Goal: Communication & Community: Ask a question

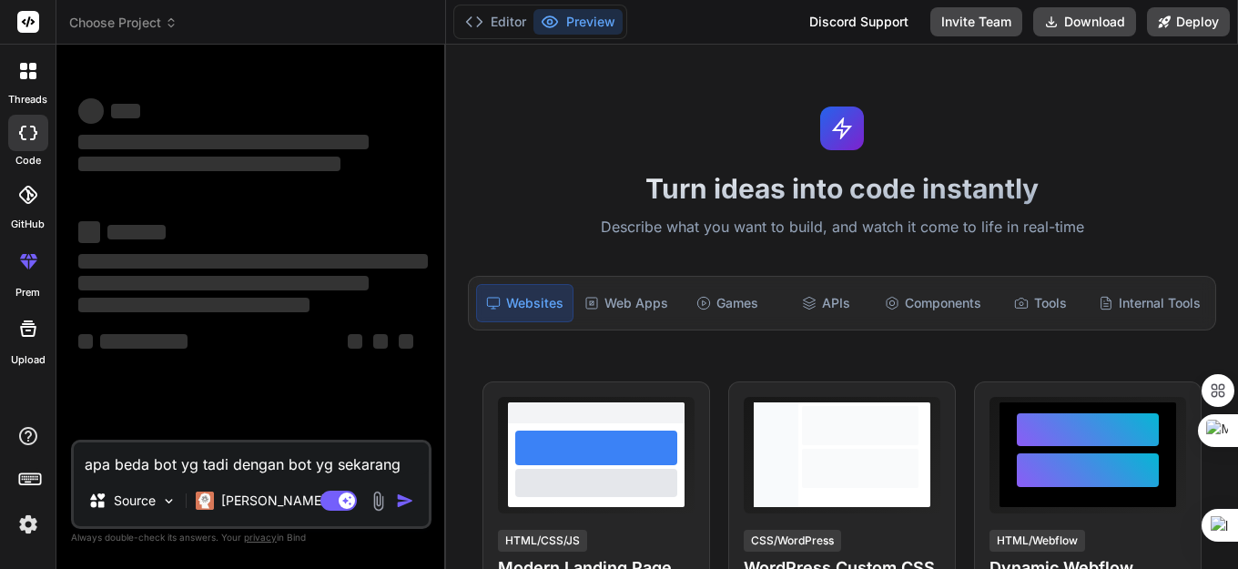
click at [30, 524] on img at bounding box center [28, 524] width 31 height 31
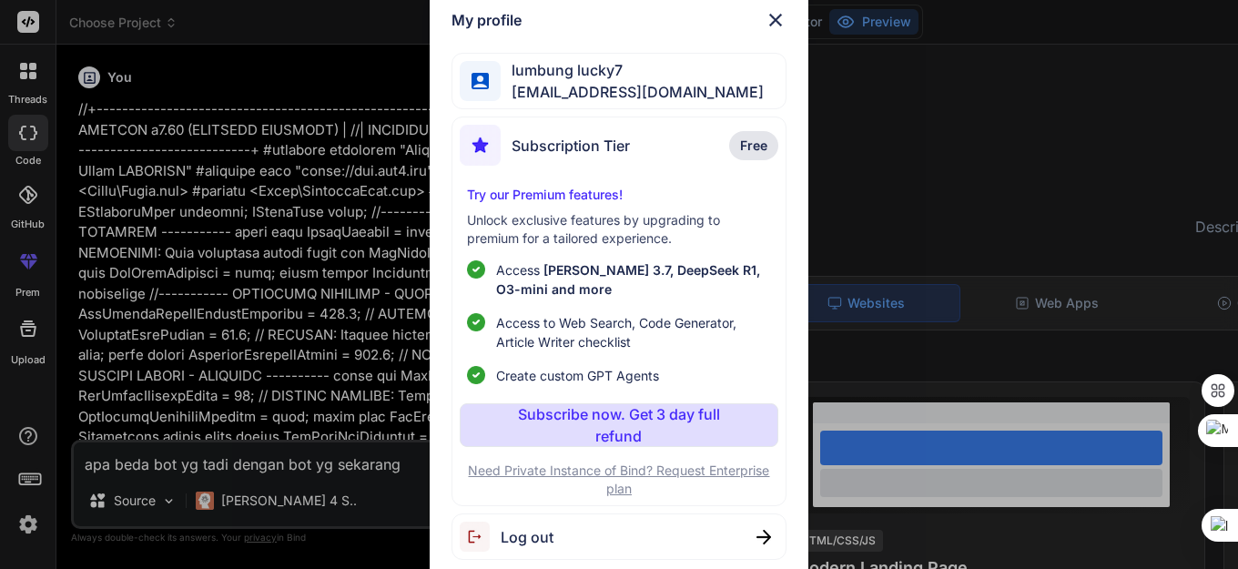
type textarea "x"
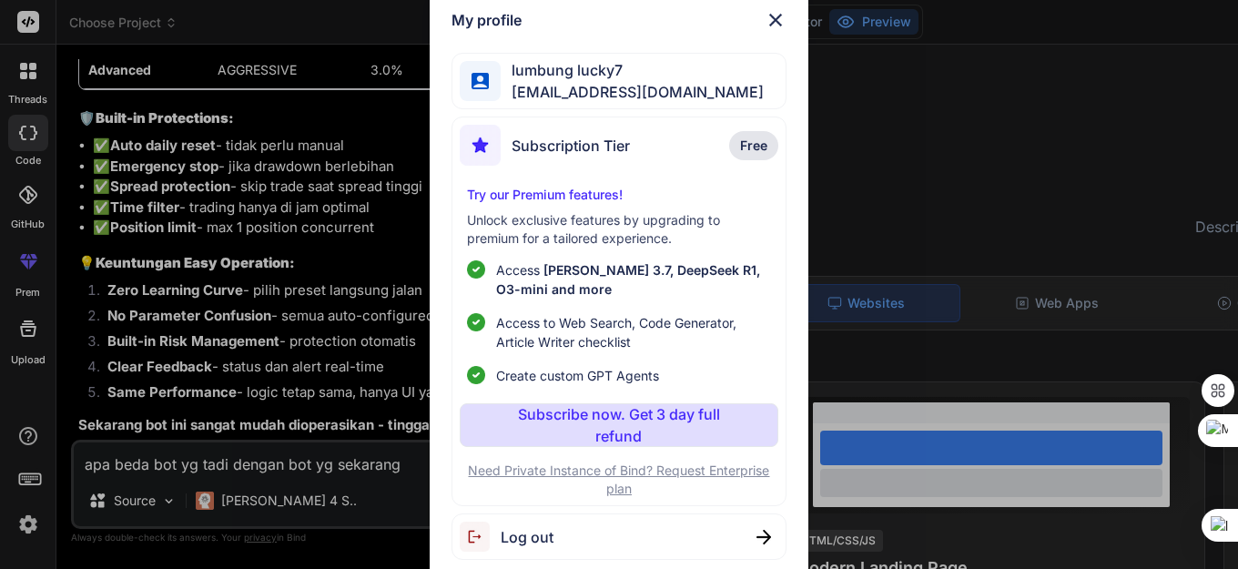
click at [773, 22] on img at bounding box center [776, 20] width 22 height 22
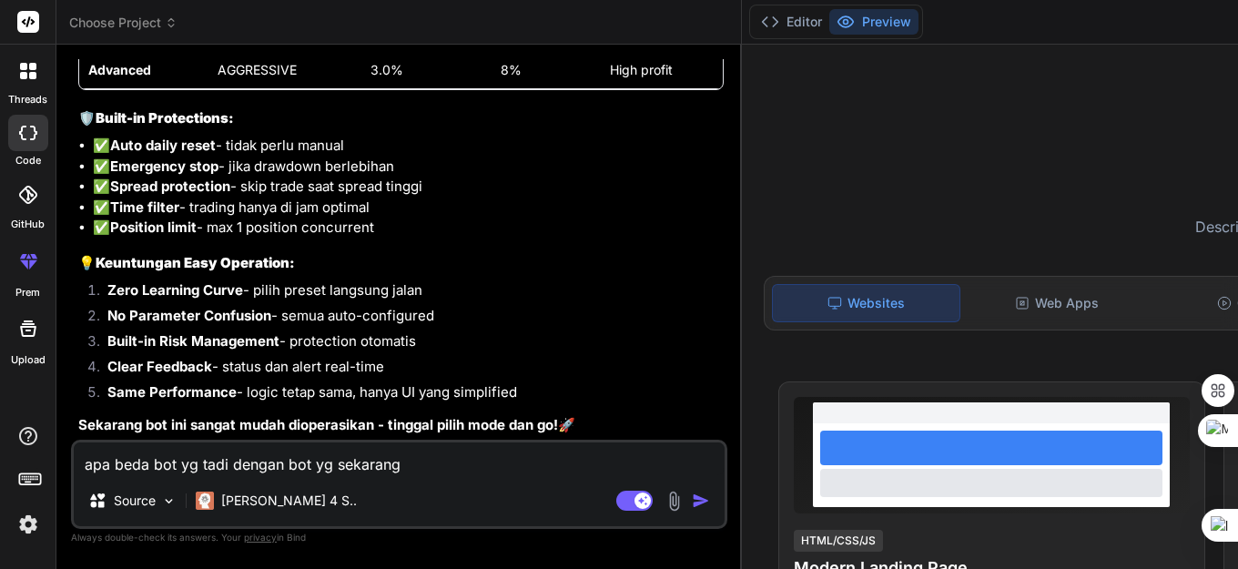
drag, startPoint x: 89, startPoint y: 465, endPoint x: 387, endPoint y: 466, distance: 297.7
click at [401, 467] on textarea "apa beda bot yg tadi dengan bot yg sekarang" at bounding box center [399, 458] width 651 height 33
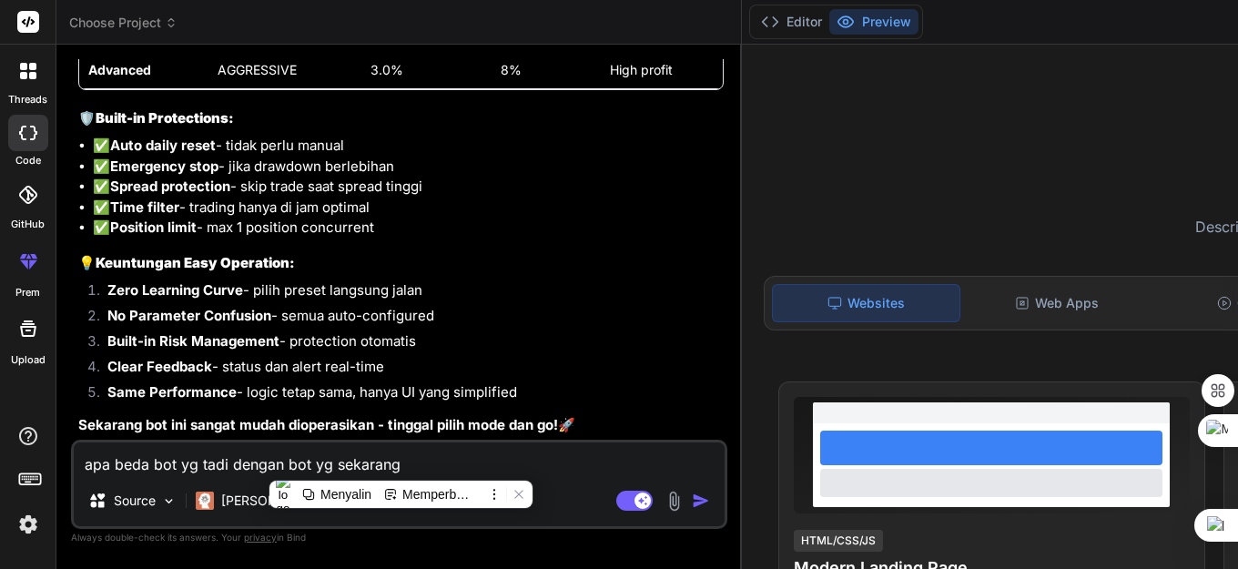
type textarea "a"
type textarea "x"
click at [180, 463] on textarea "a" at bounding box center [399, 458] width 651 height 33
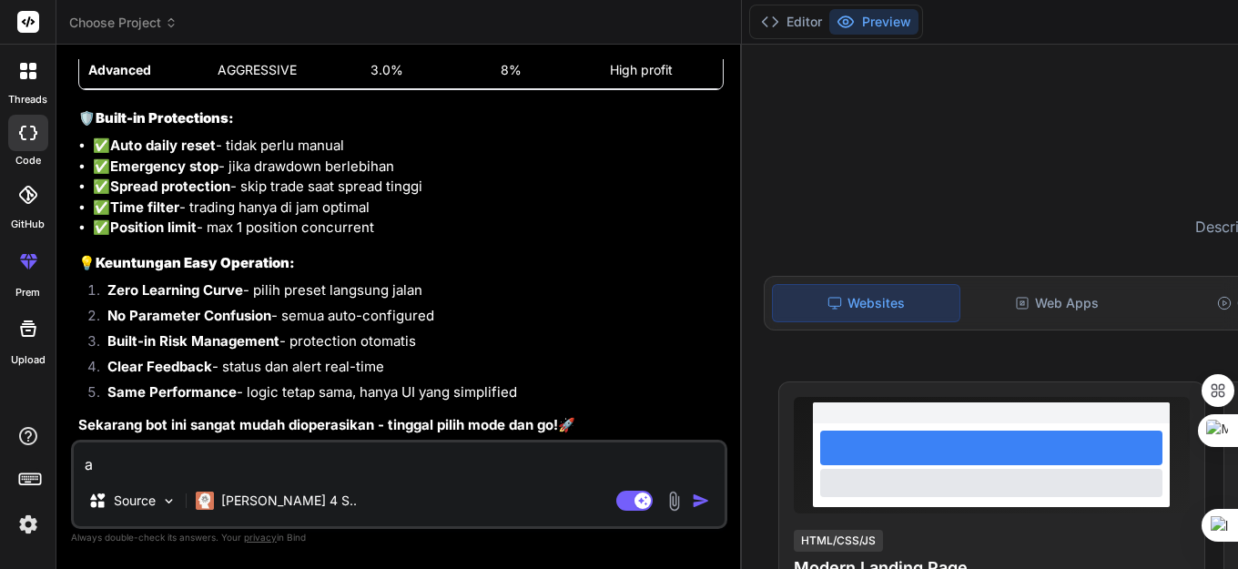
type textarea "x"
click at [233, 465] on textarea at bounding box center [399, 458] width 651 height 33
paste textarea "//+------------------------------------------------------------------+ //| LOR …"
type textarea "//+------------------------------------------------------------------+ //| LOR …"
type textarea "x"
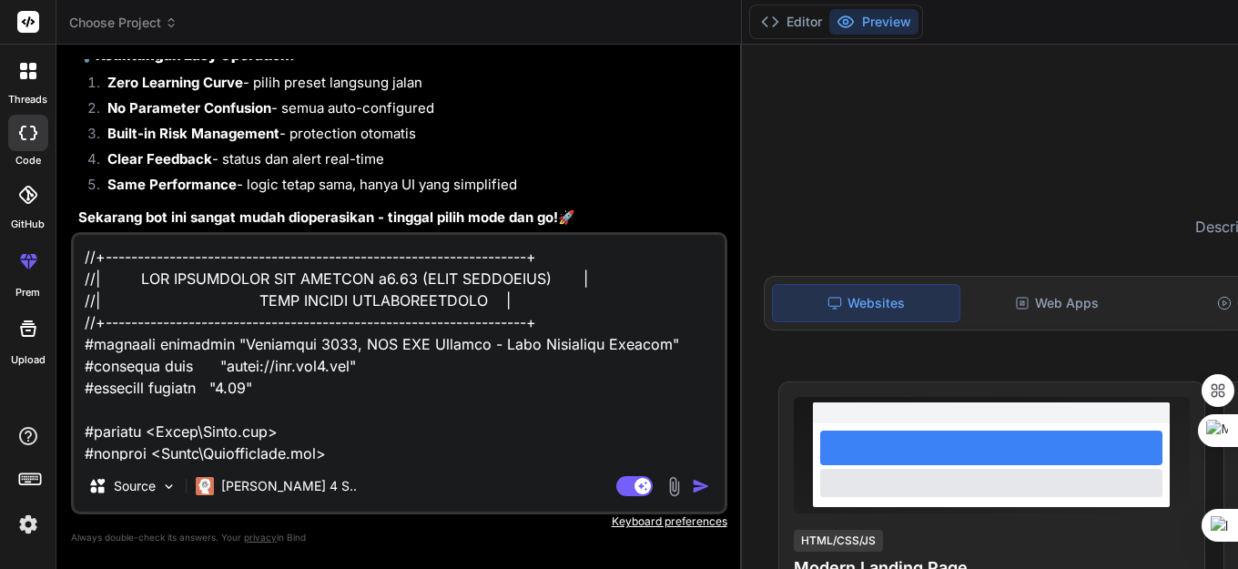
scroll to position [32314, 0]
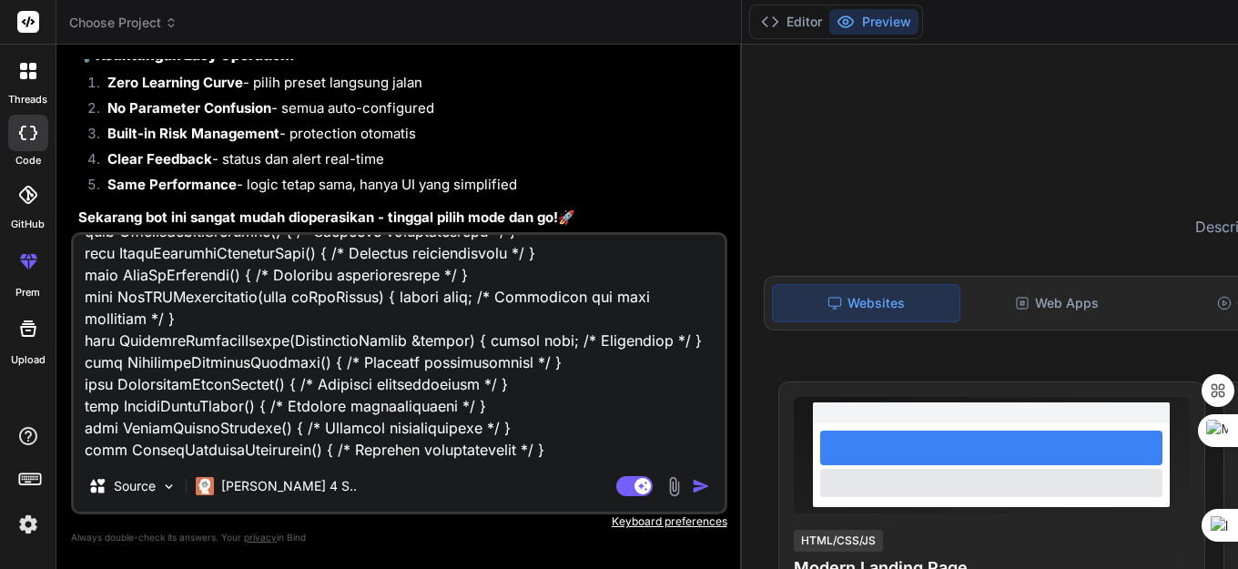
type textarea "//+------------------------------------------------------------------+ //| LOR …"
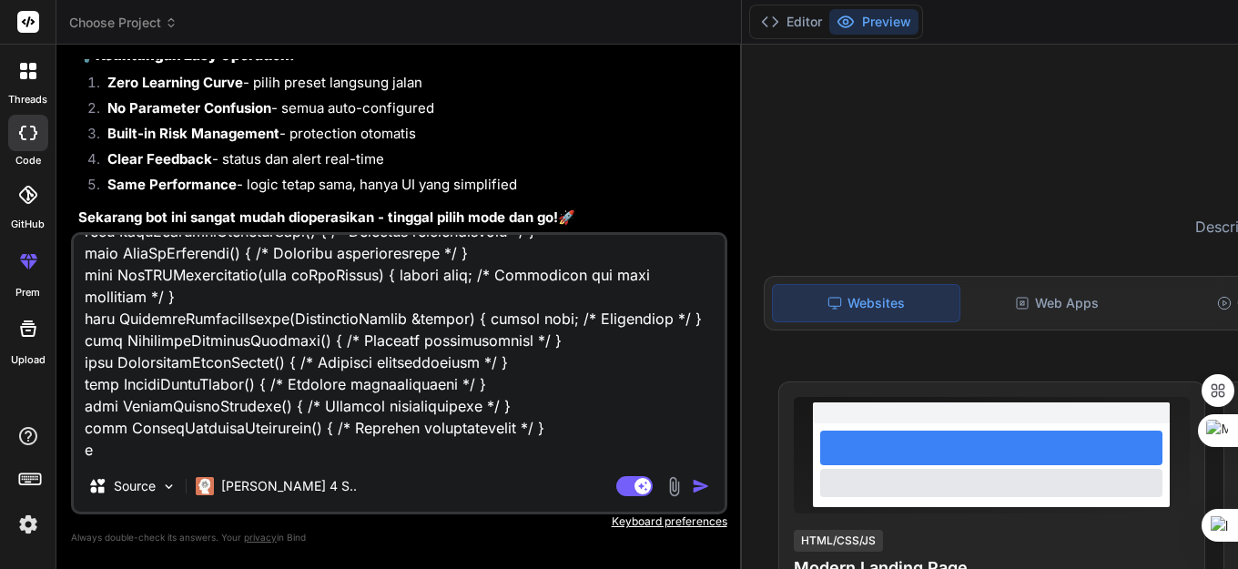
type textarea "x"
type textarea "//+------------------------------------------------------------------+ //| LOR …"
type textarea "x"
type textarea "//+------------------------------------------------------------------+ //| LOR …"
type textarea "x"
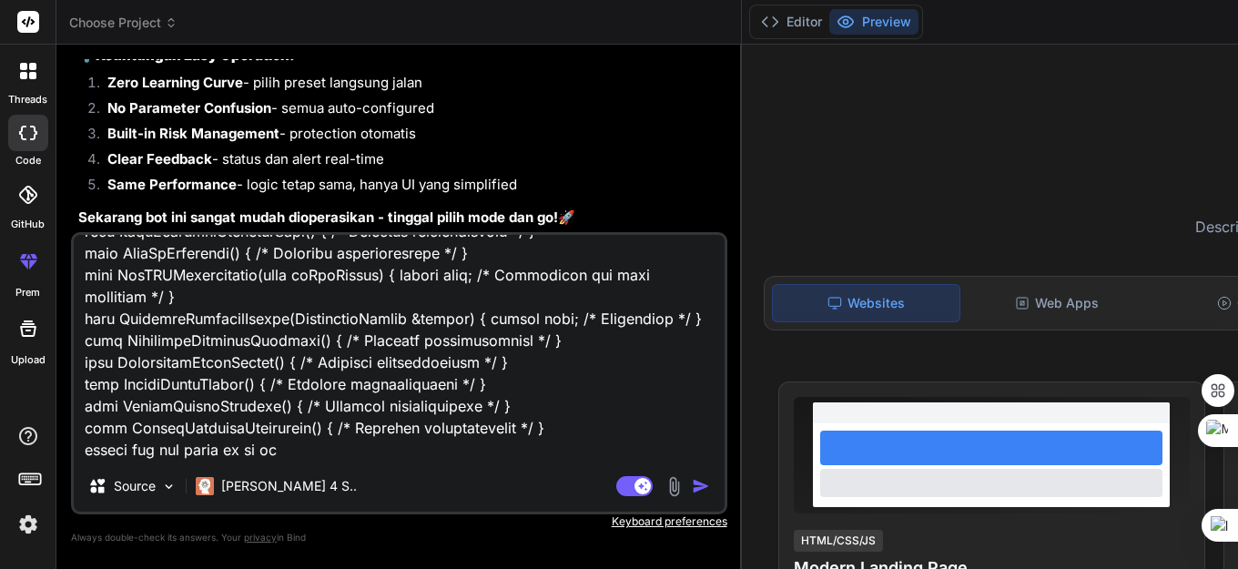
type textarea "//+------------------------------------------------------------------+ //| LOR …"
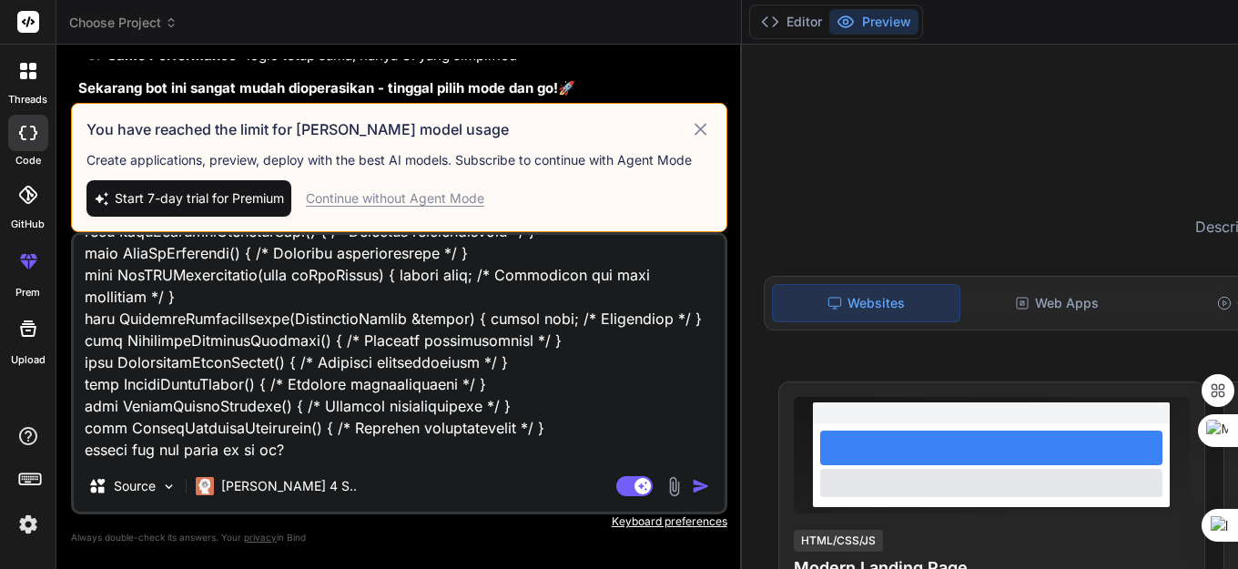
type textarea "x"
type textarea "//+------------------------------------------------------------------+ //| LOR …"
click at [363, 189] on div "Continue without Agent Mode" at bounding box center [395, 198] width 178 height 18
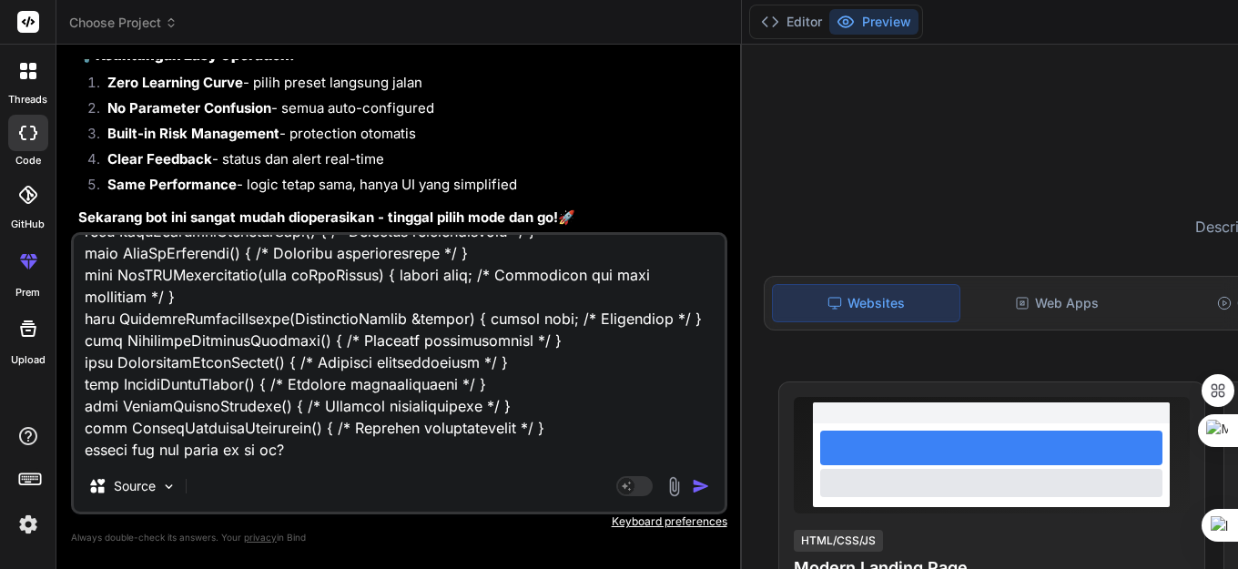
scroll to position [28290, 0]
click at [692, 486] on img "button" at bounding box center [701, 486] width 18 height 18
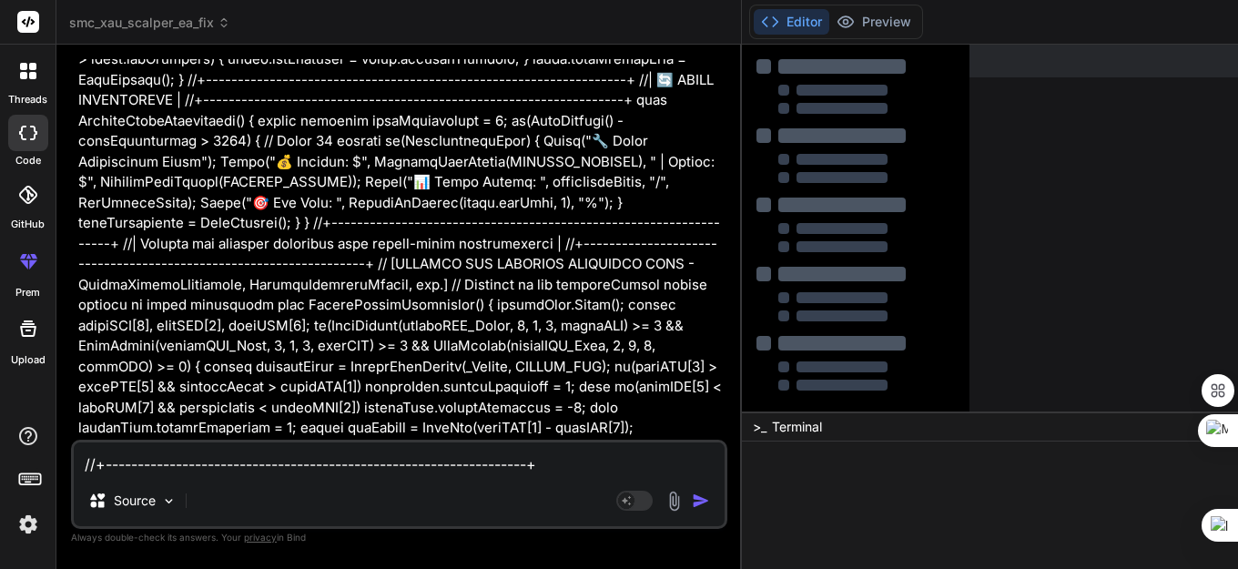
scroll to position [31952, 0]
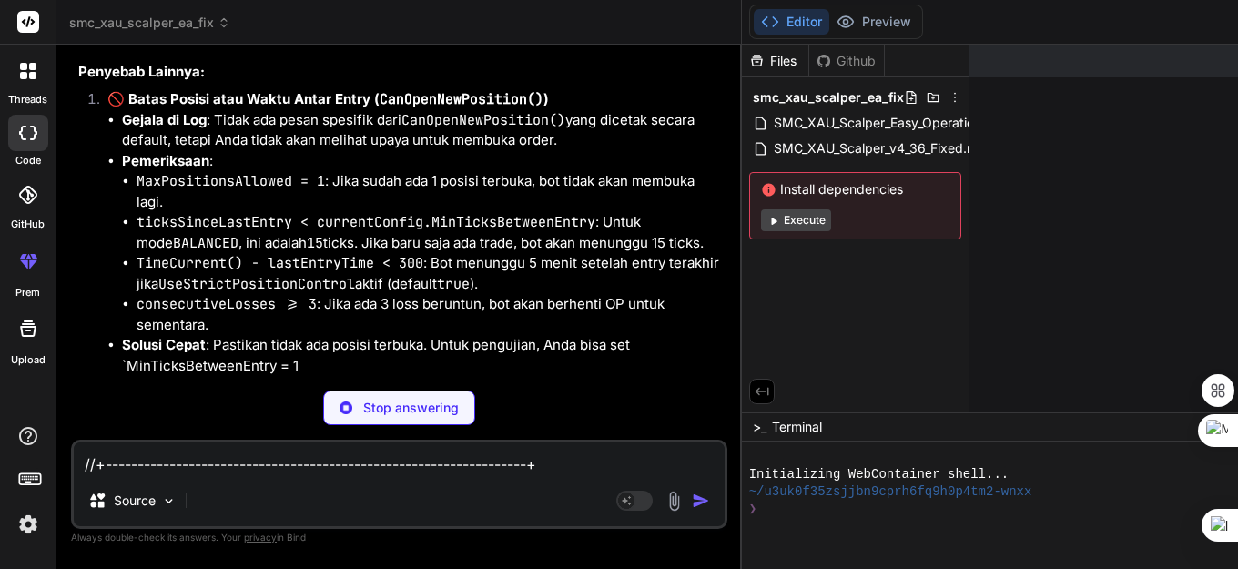
scroll to position [44223, 0]
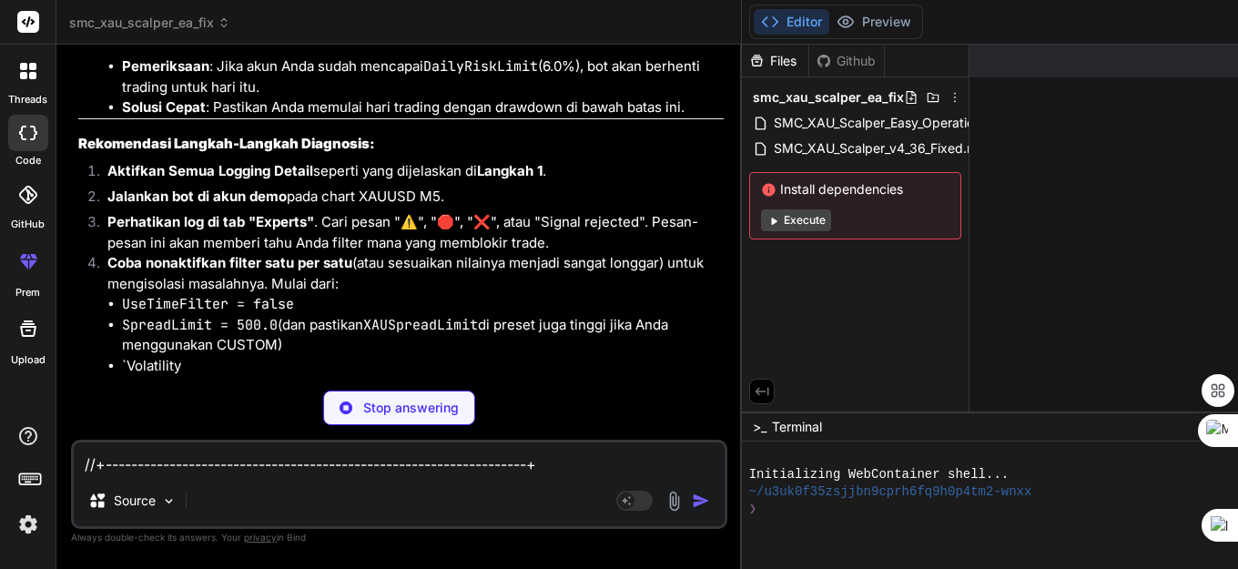
type textarea "x"
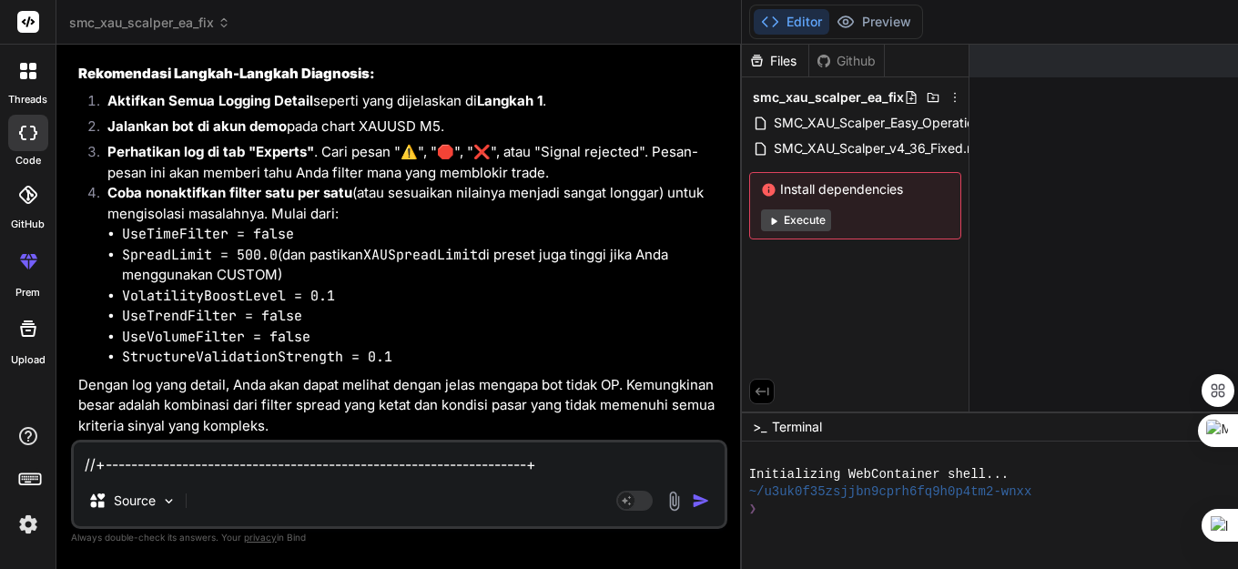
scroll to position [65413, 0]
